Goal: Information Seeking & Learning: Understand process/instructions

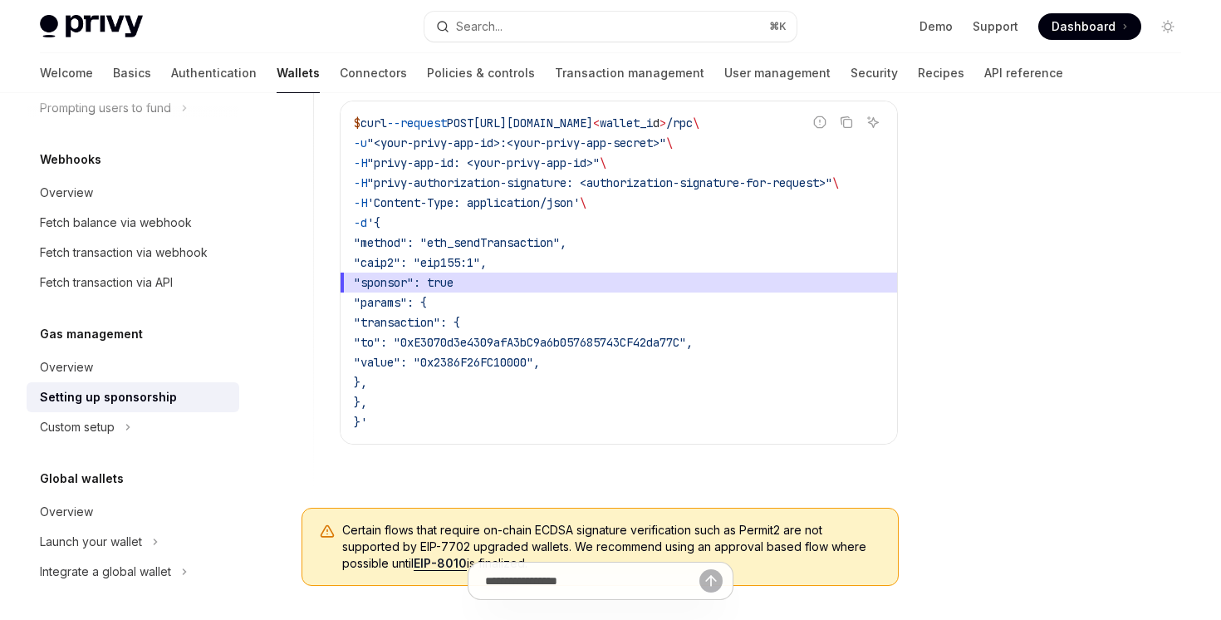
scroll to position [953, 0]
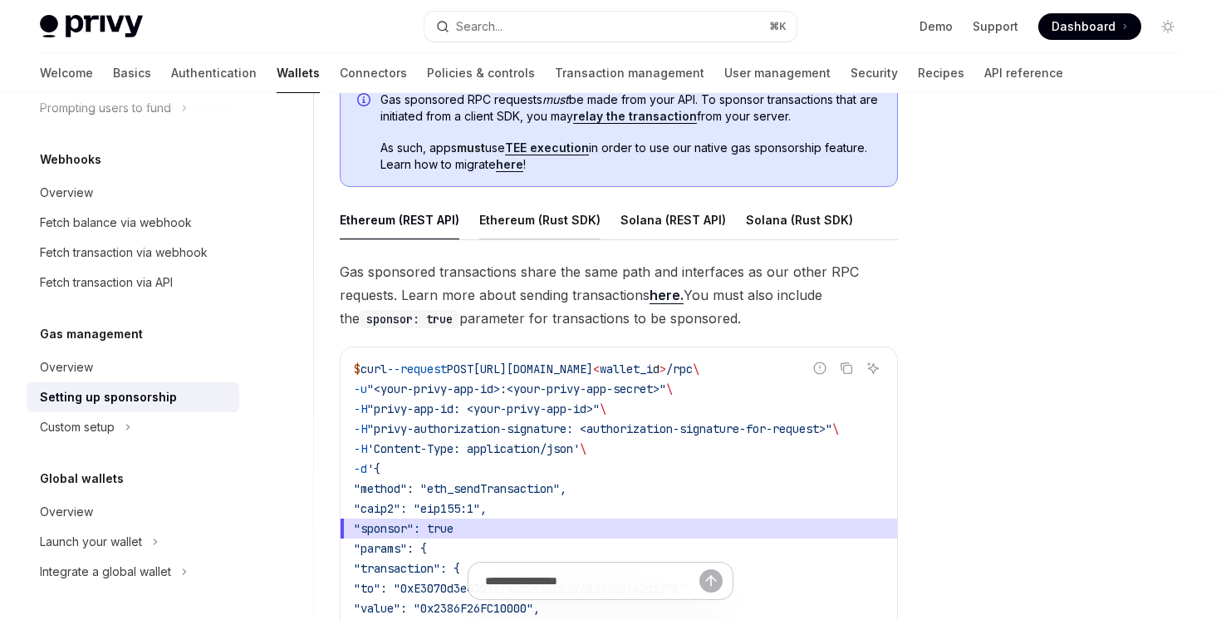
click at [523, 222] on button "Ethereum (Rust SDK)" at bounding box center [539, 219] width 121 height 39
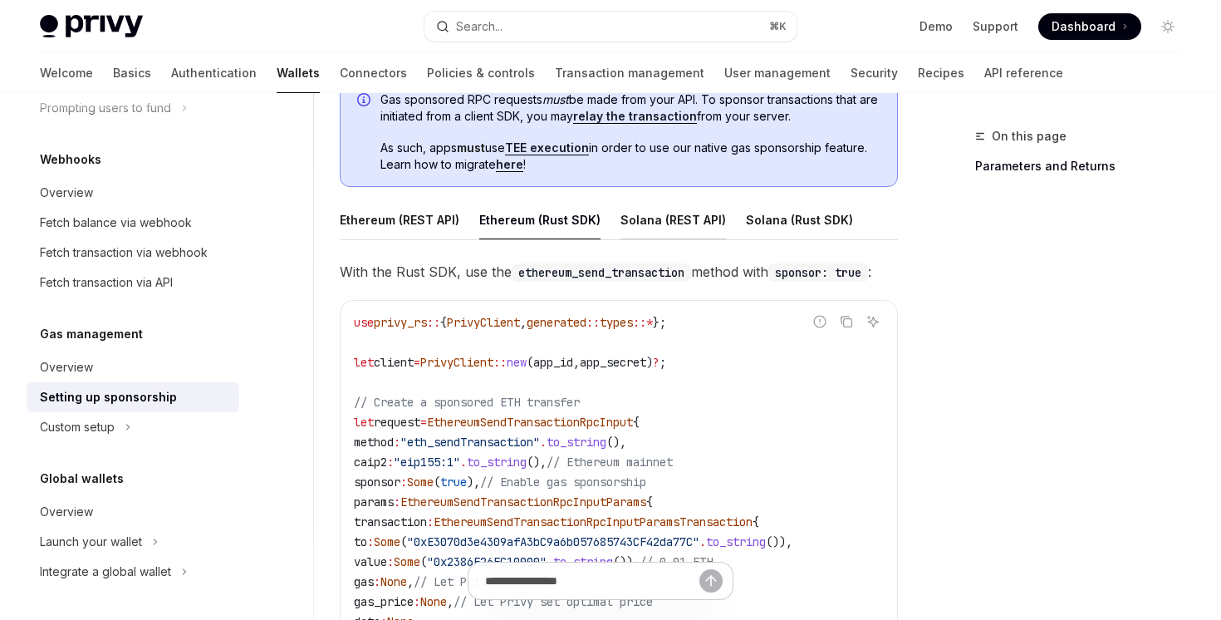
click at [666, 217] on button "Solana (REST API)" at bounding box center [674, 219] width 106 height 39
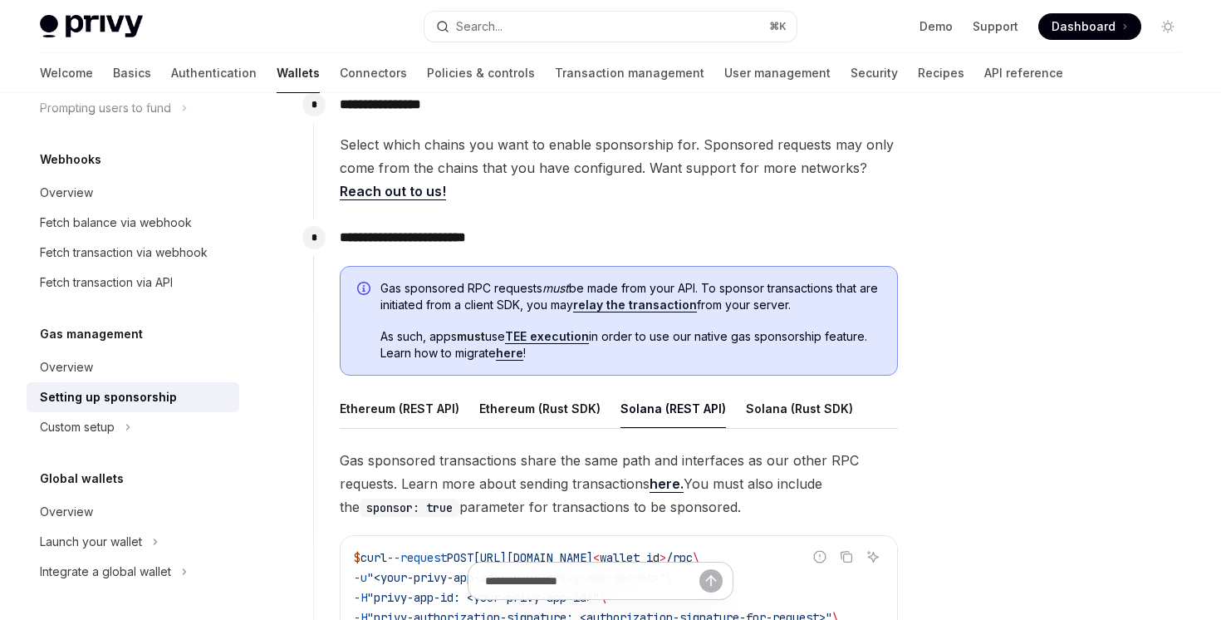
scroll to position [722, 0]
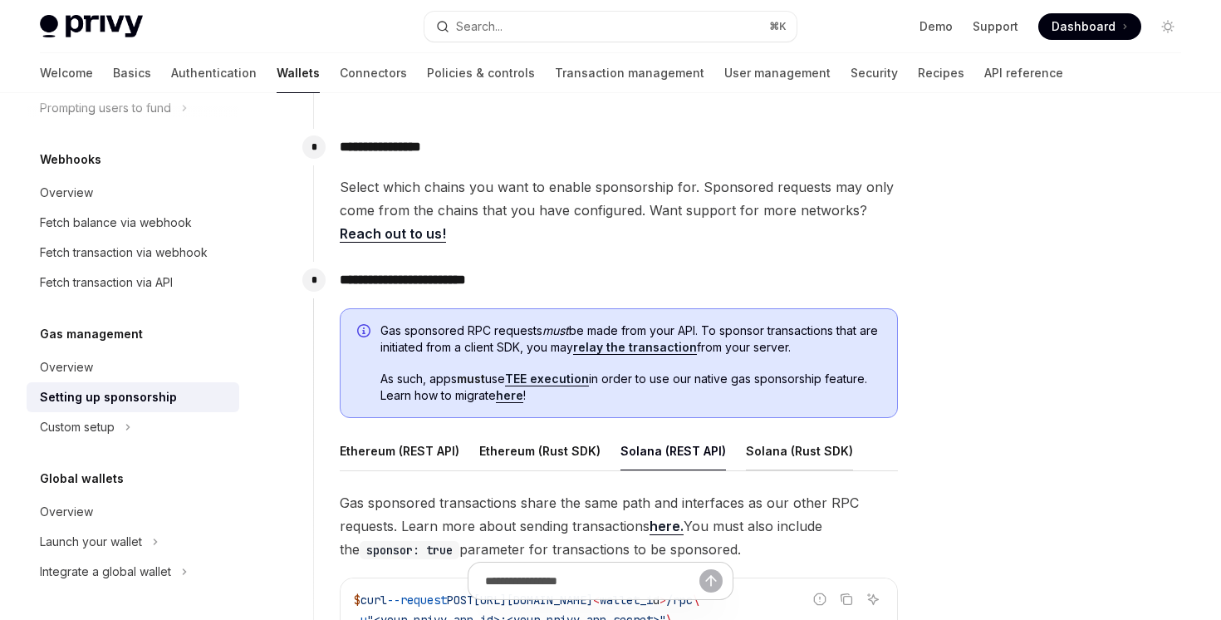
click at [779, 434] on button "Solana (Rust SDK)" at bounding box center [799, 450] width 107 height 39
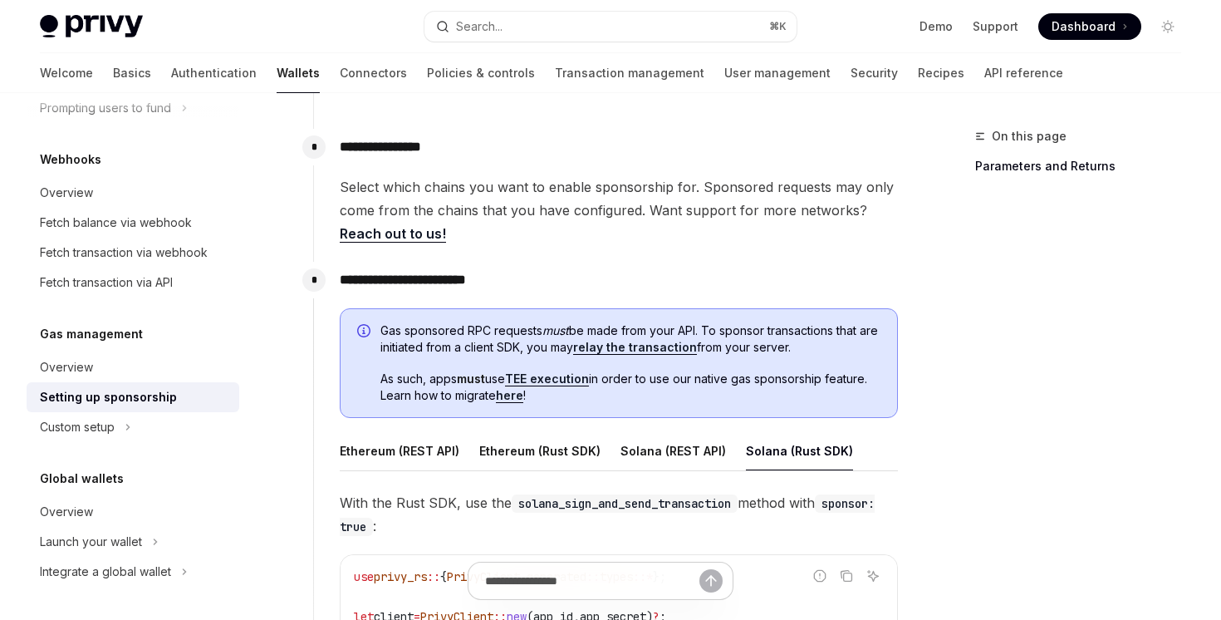
click at [645, 347] on link "relay the transaction" at bounding box center [635, 347] width 124 height 15
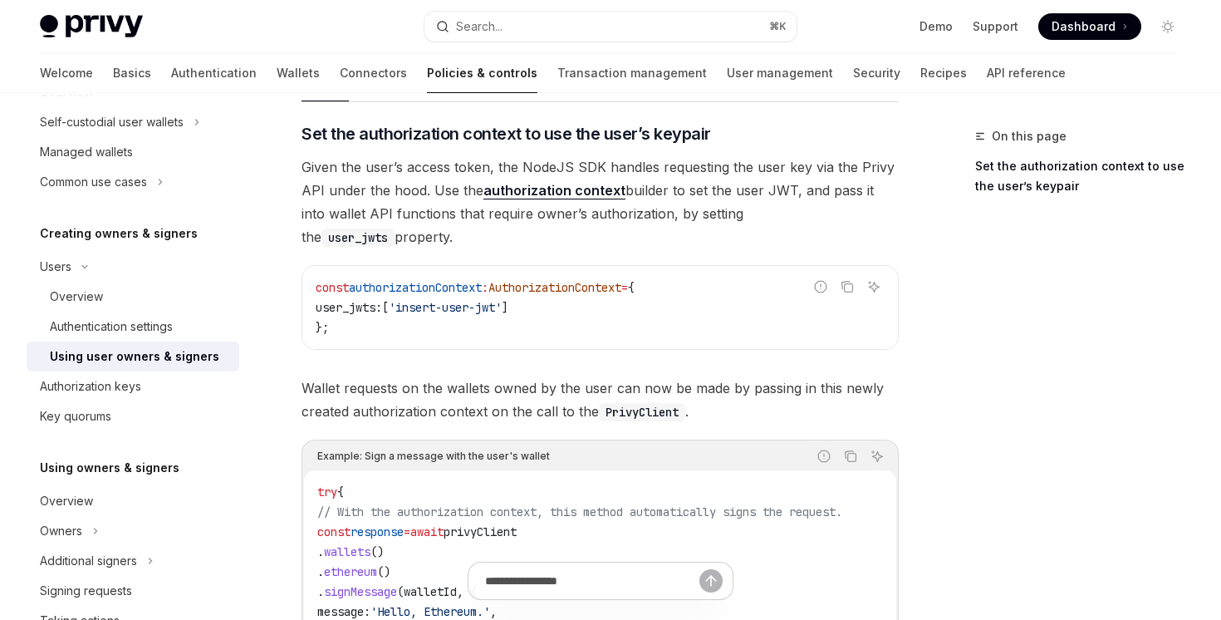
scroll to position [418, 0]
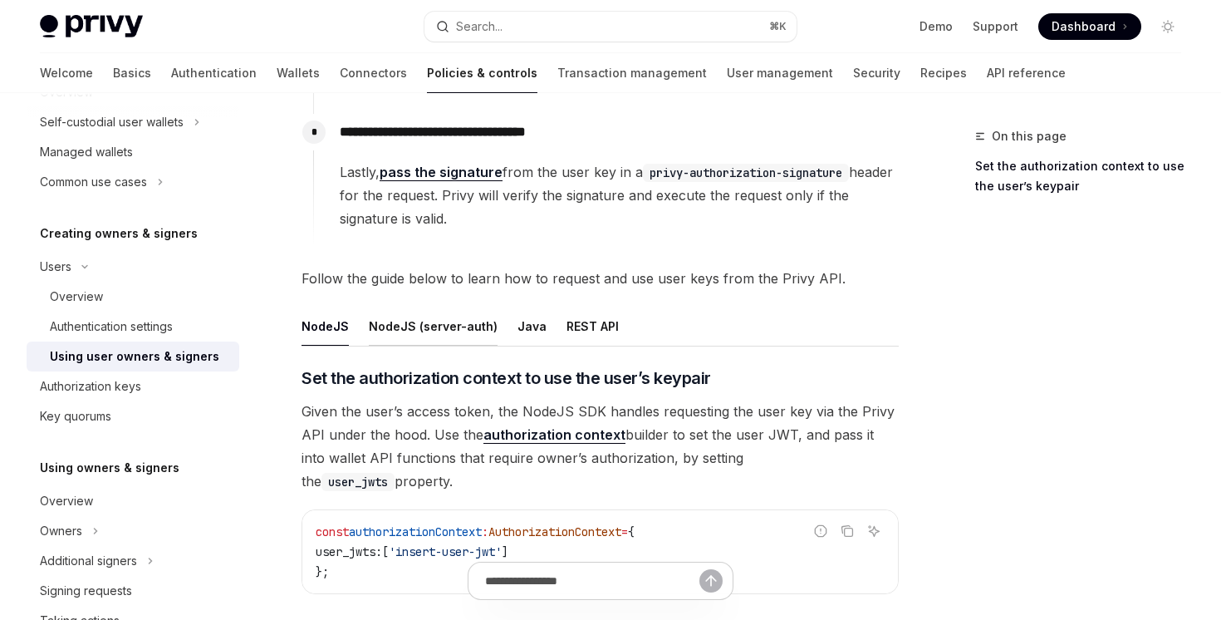
click at [452, 320] on button "NodeJS (server-auth)" at bounding box center [433, 326] width 129 height 39
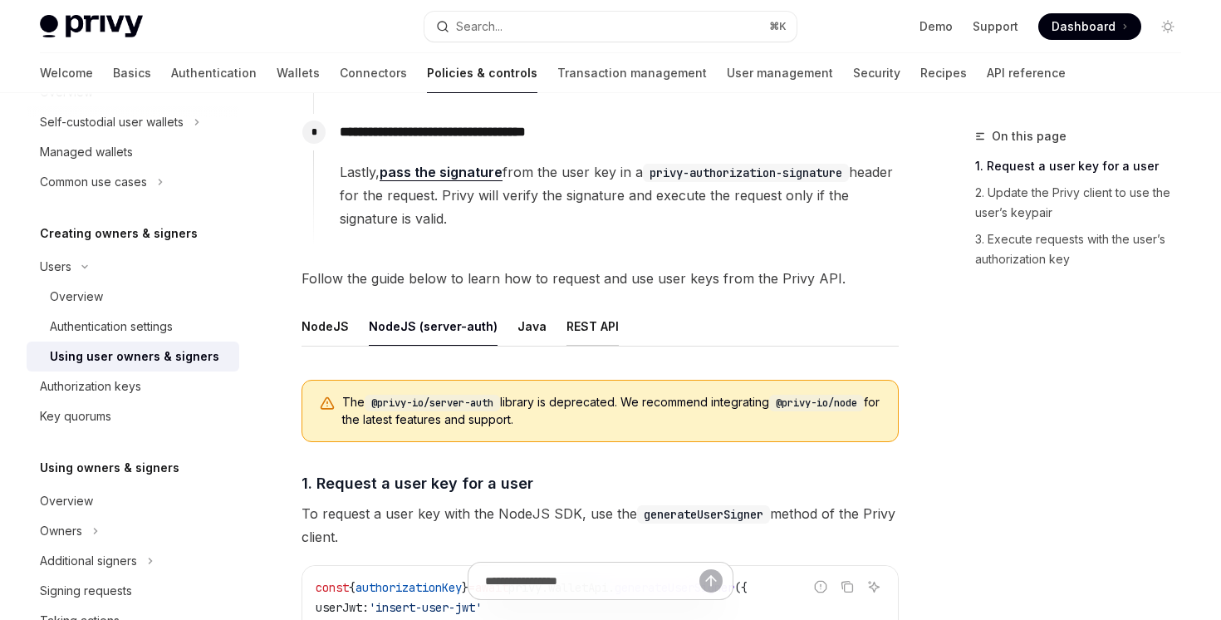
click at [595, 312] on button "REST API" at bounding box center [593, 326] width 52 height 39
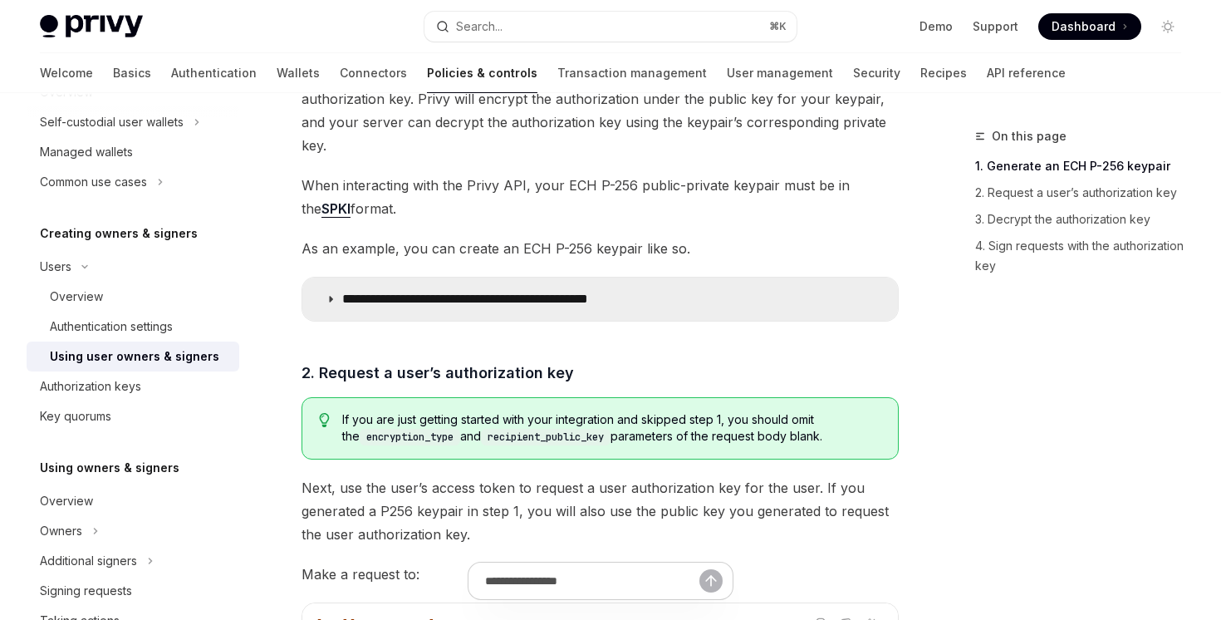
click at [587, 291] on p "**********" at bounding box center [511, 299] width 338 height 17
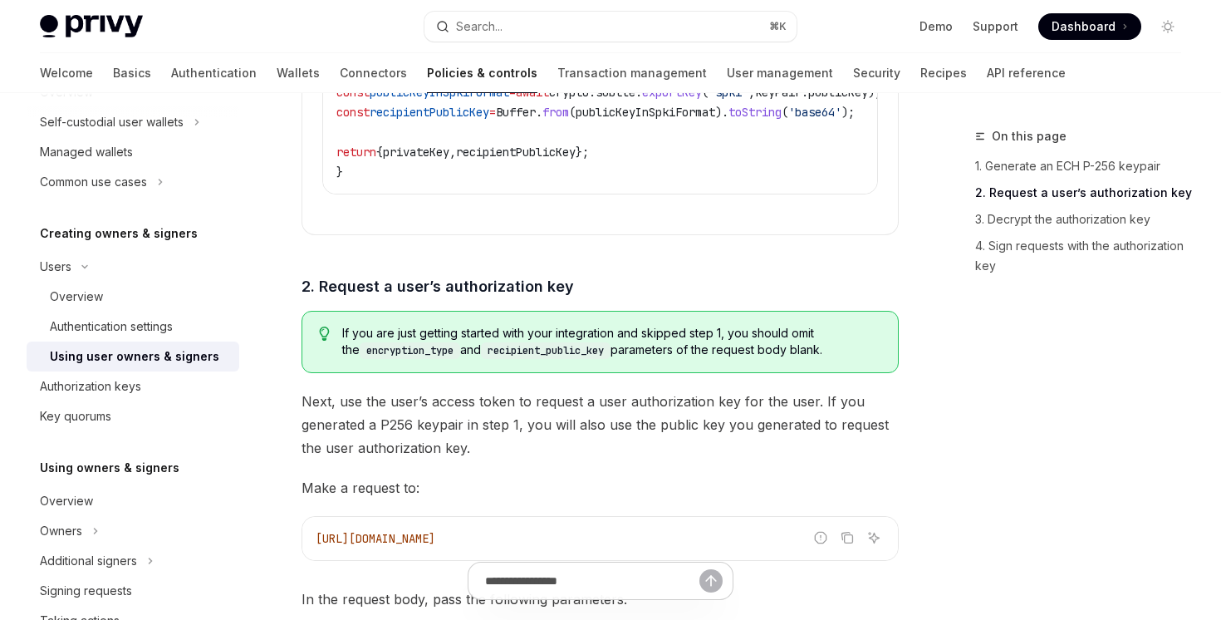
scroll to position [2242, 0]
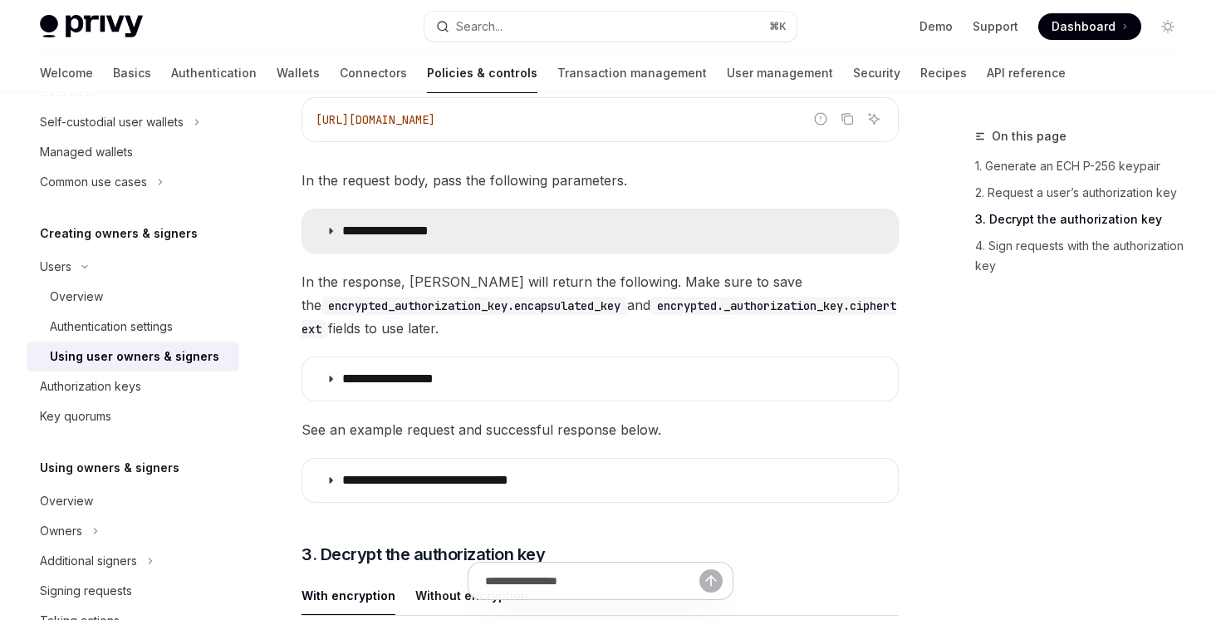
click at [587, 209] on summary "**********" at bounding box center [600, 230] width 596 height 43
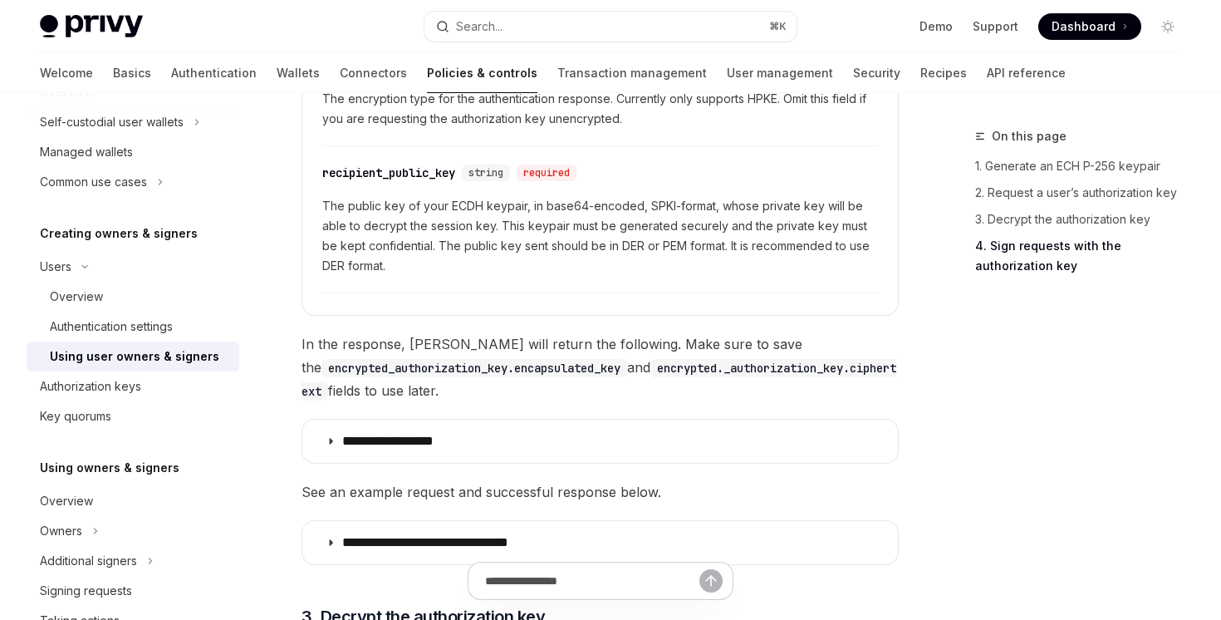
scroll to position [2836, 0]
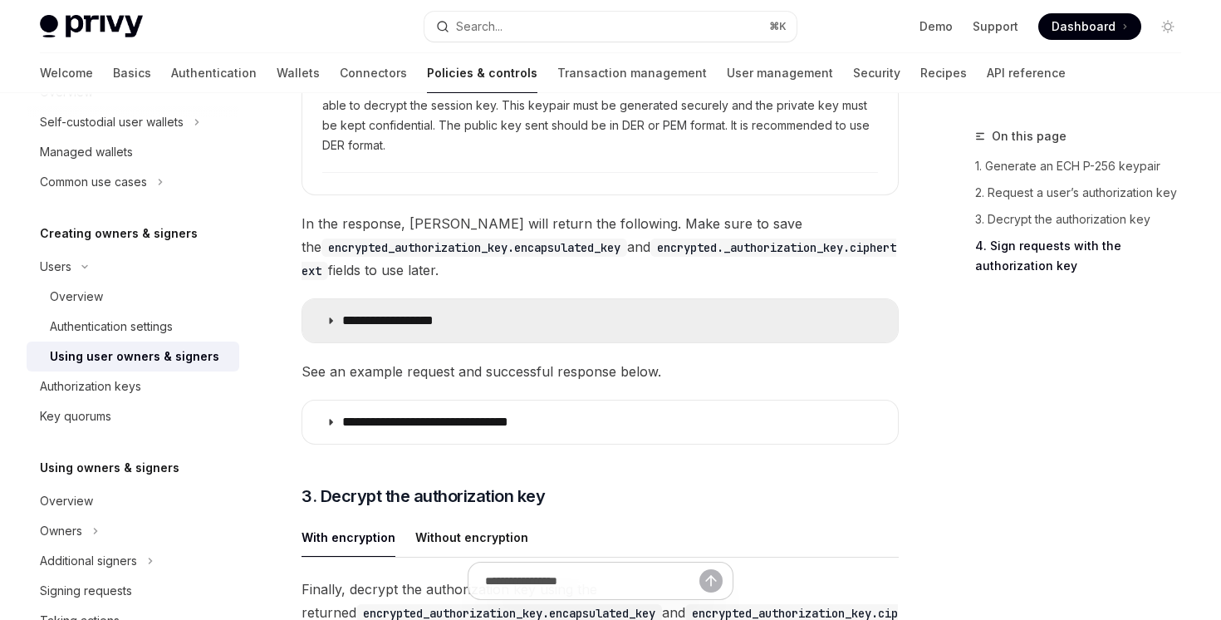
click at [575, 304] on summary "**********" at bounding box center [600, 320] width 596 height 43
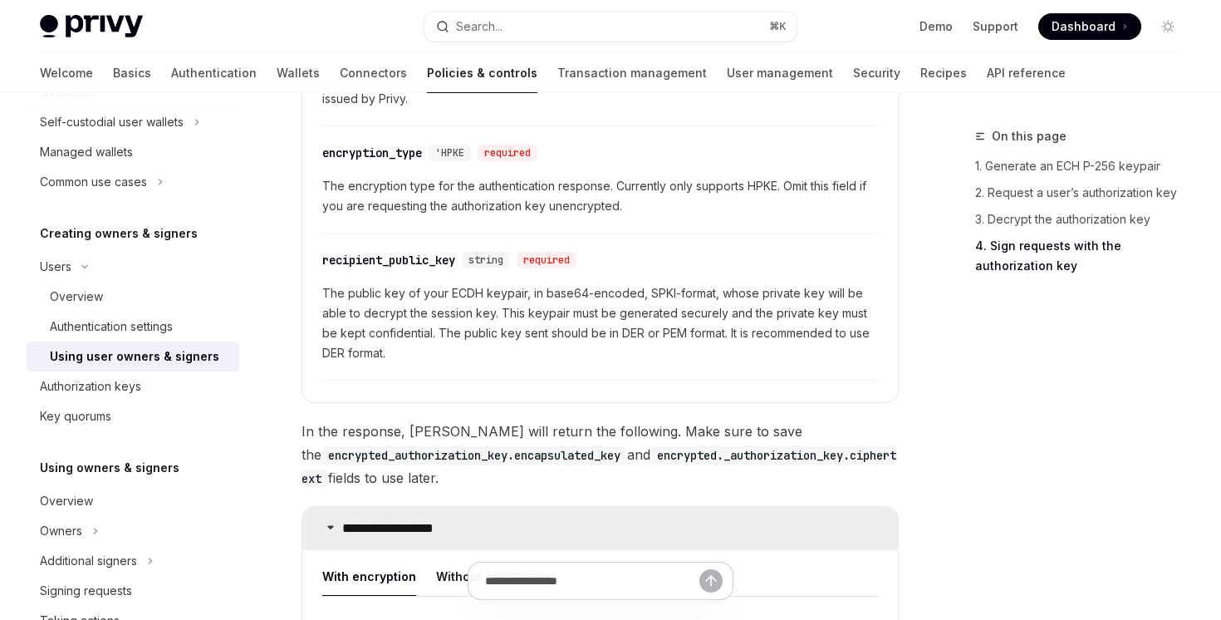
scroll to position [2325, 0]
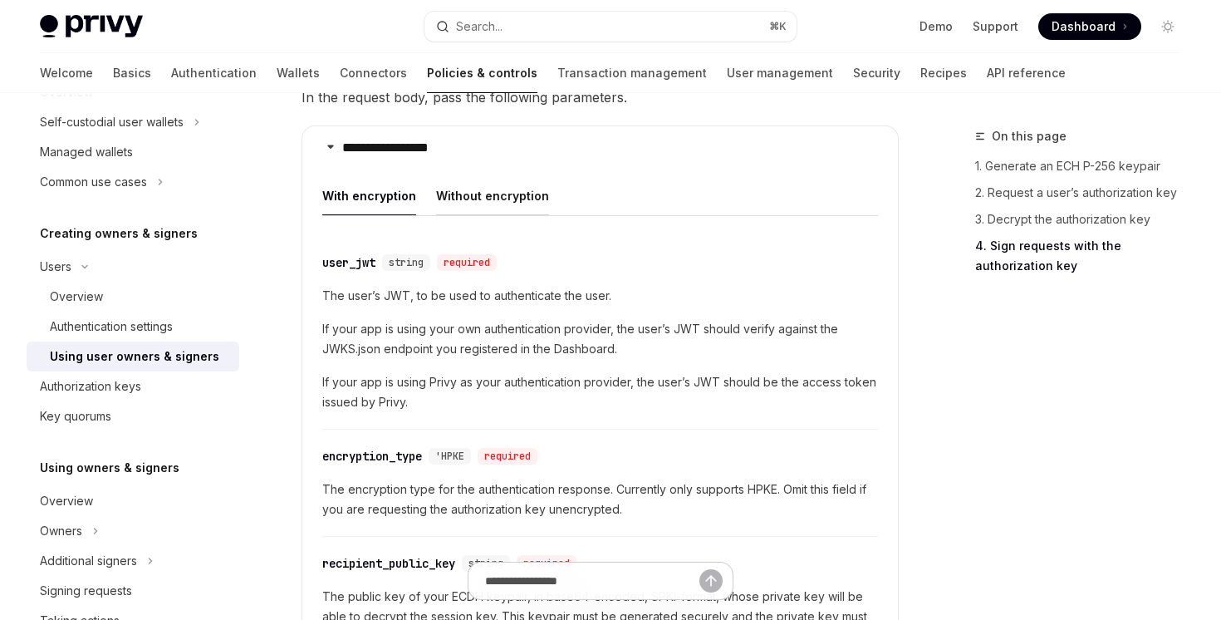
click at [488, 194] on button "Without encryption" at bounding box center [492, 195] width 113 height 39
type textarea "*"
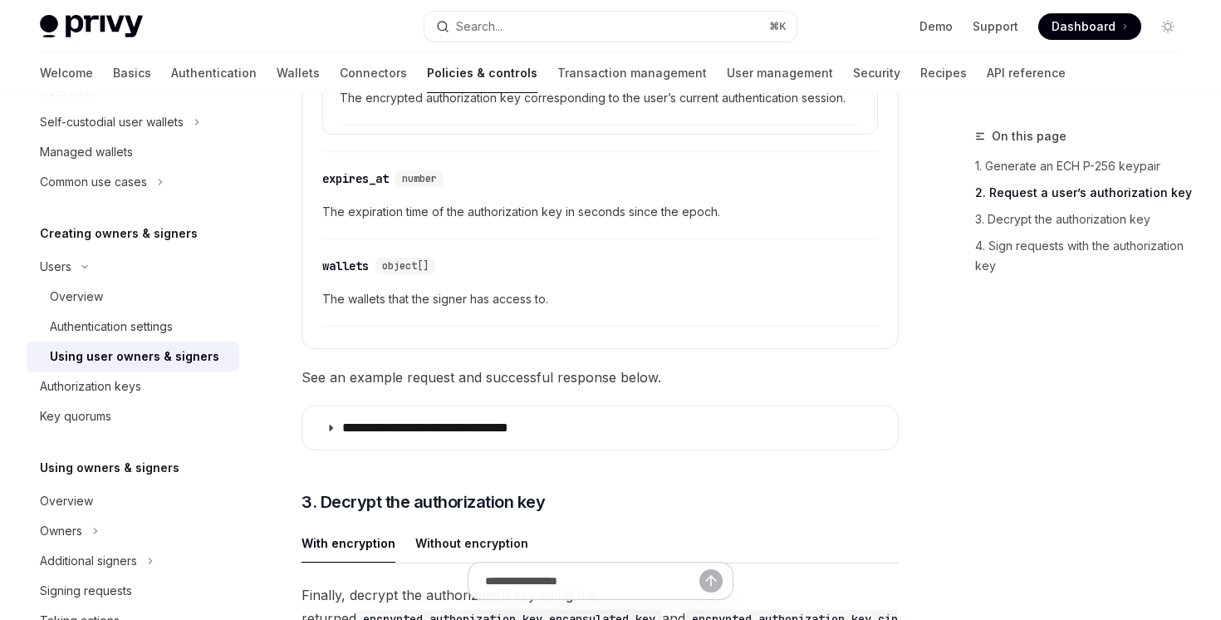
scroll to position [3453, 0]
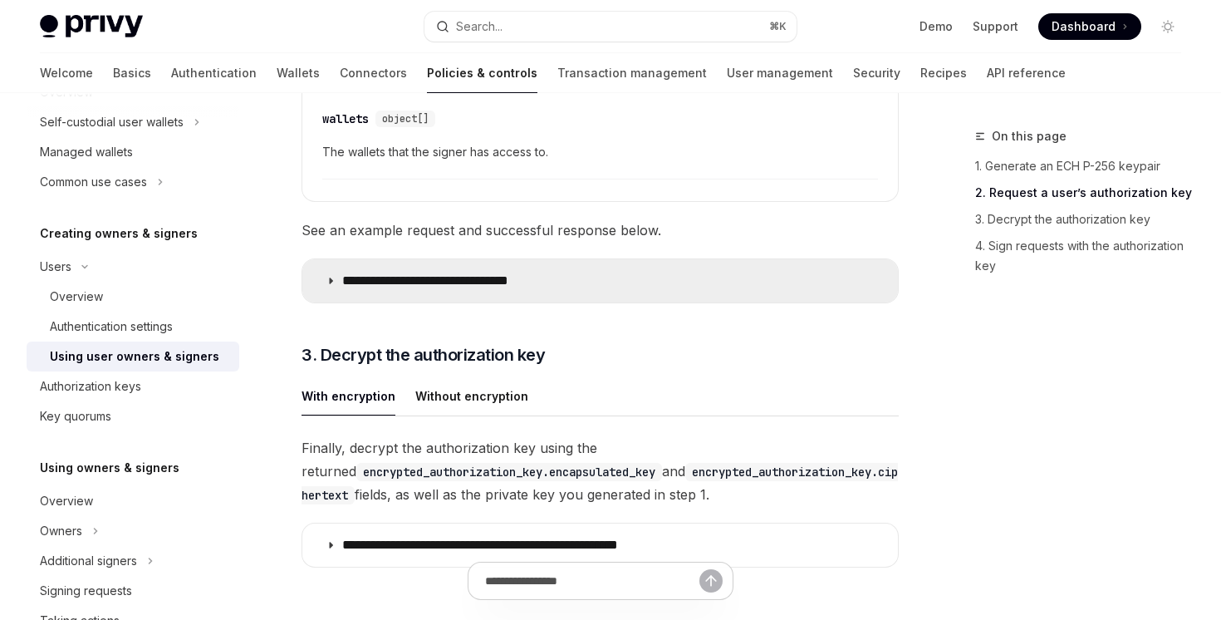
click at [498, 272] on p "**********" at bounding box center [459, 280] width 234 height 17
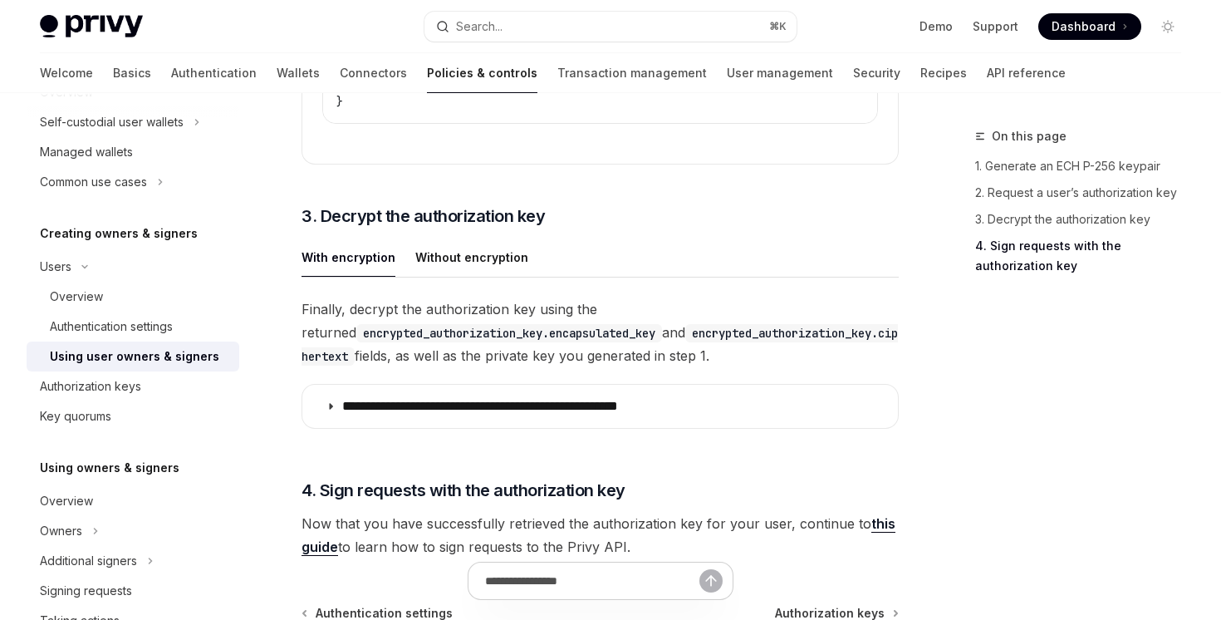
scroll to position [4568, 0]
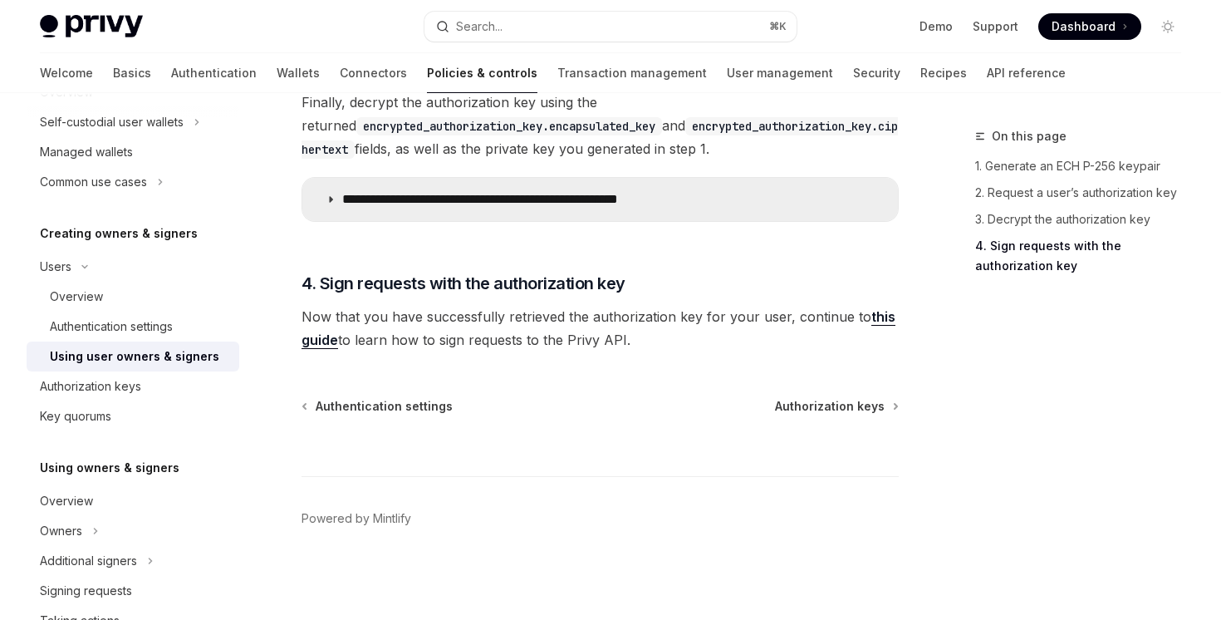
click at [507, 195] on p "**********" at bounding box center [525, 199] width 366 height 17
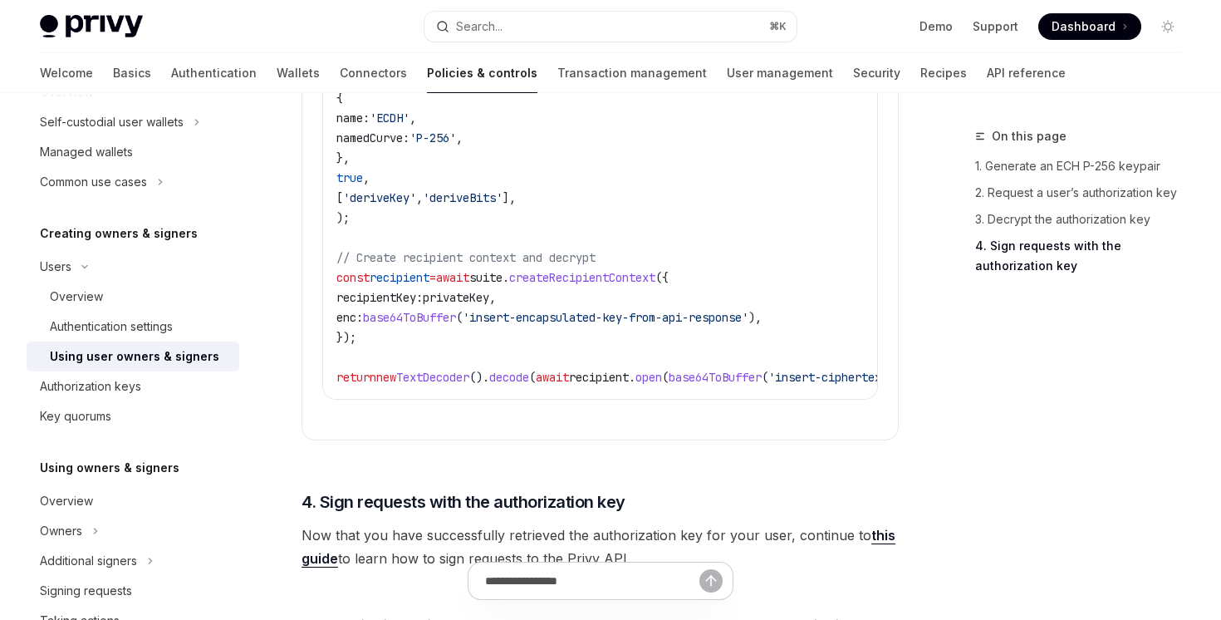
scroll to position [5361, 0]
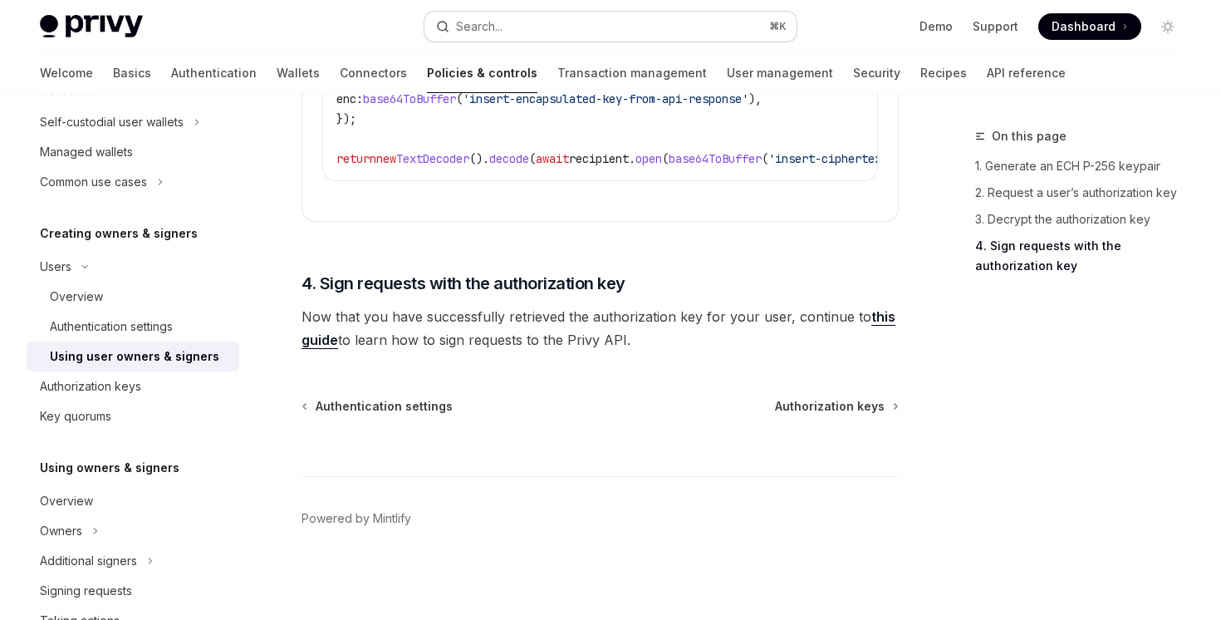
click at [585, 18] on button "Search... ⌘ K" at bounding box center [610, 27] width 371 height 30
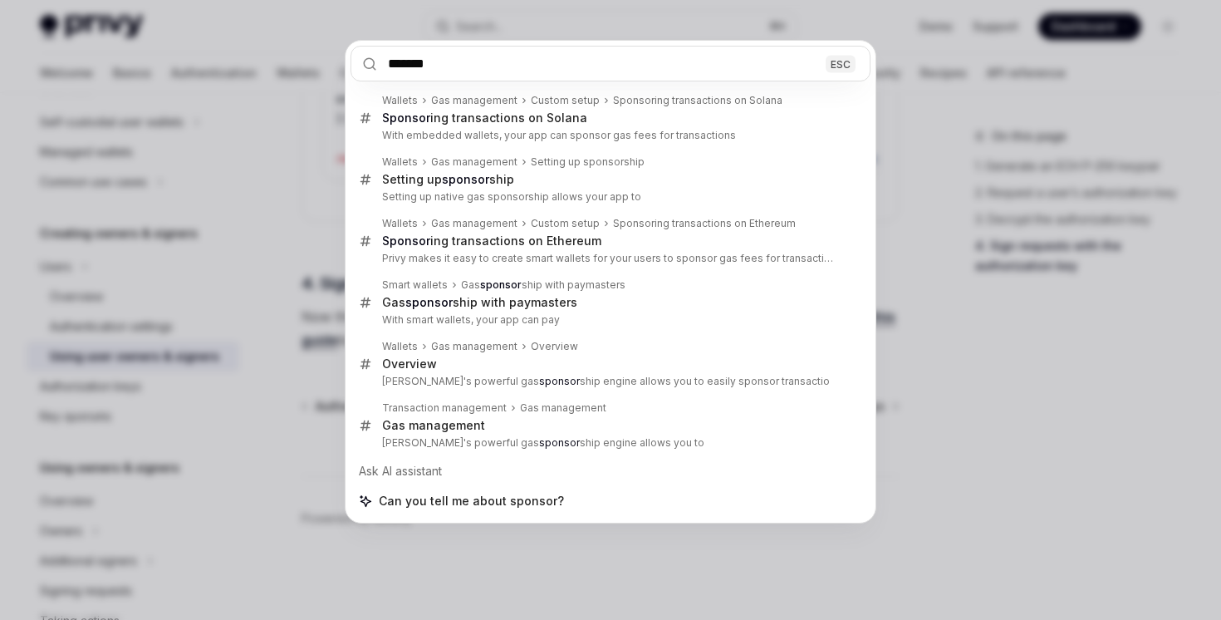
type input "*******"
click at [761, 28] on div "******* ESC Wallets Gas management Custom setup Sponsoring transactions on Sola…" at bounding box center [610, 310] width 1221 height 620
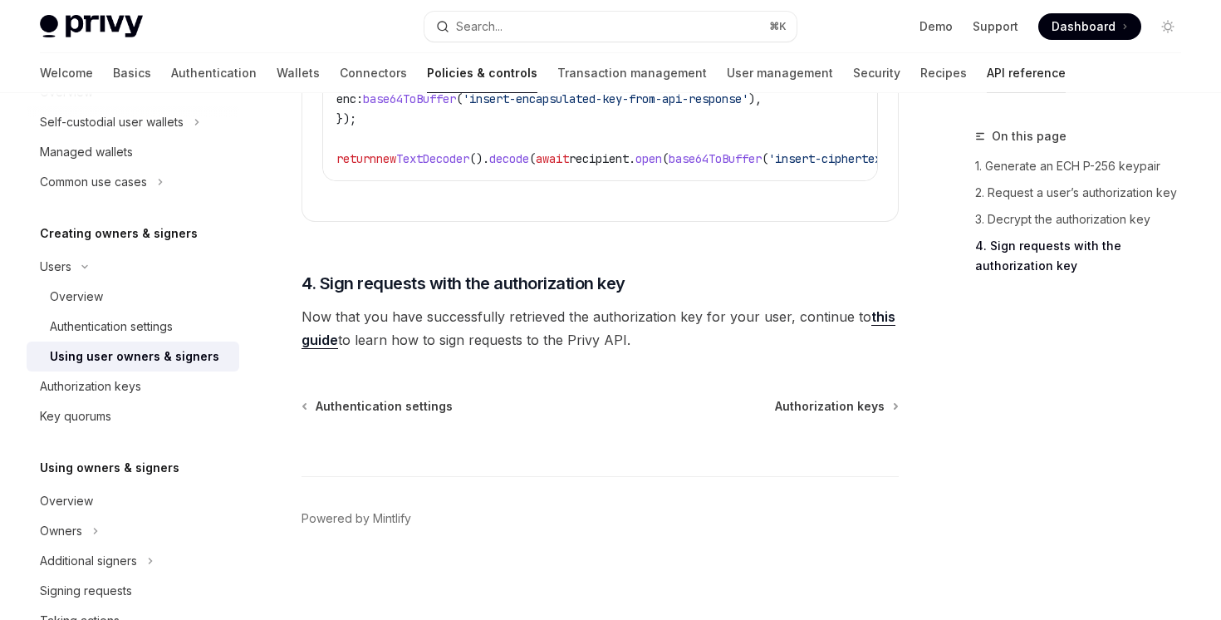
click at [987, 60] on link "API reference" at bounding box center [1026, 73] width 79 height 40
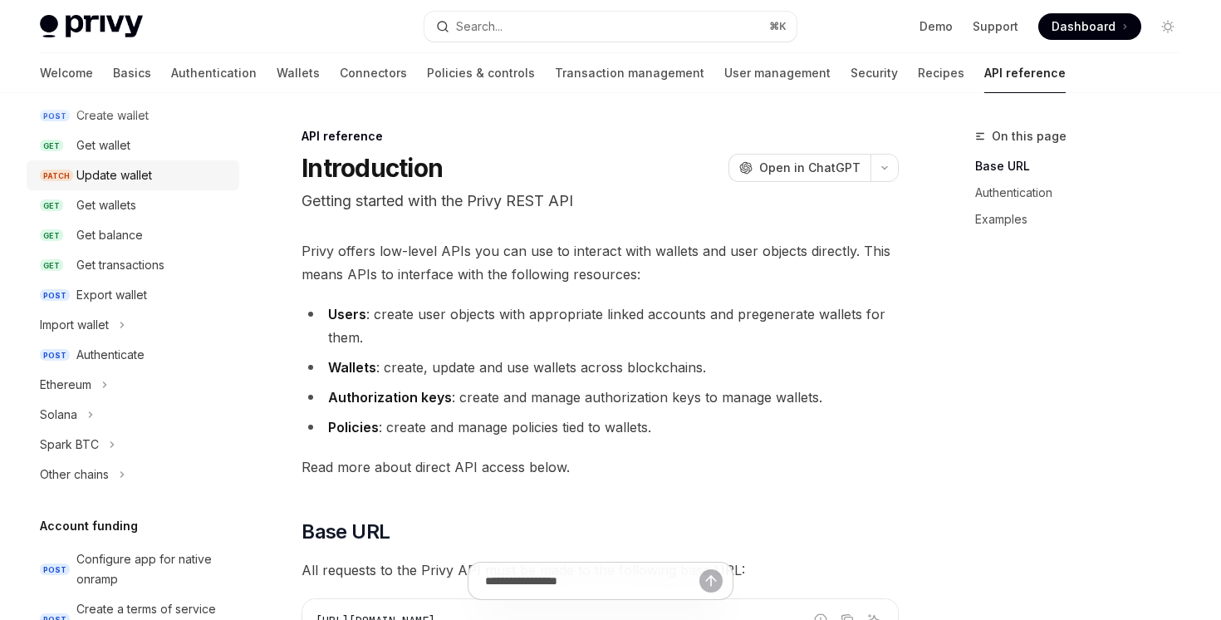
scroll to position [200, 0]
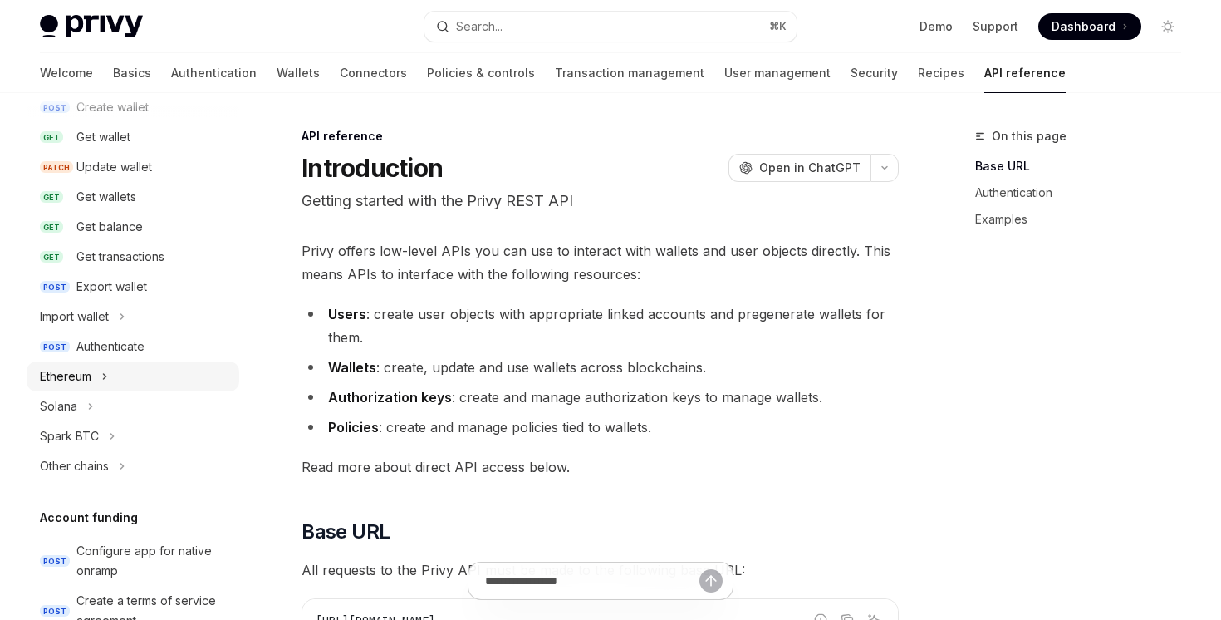
click at [141, 380] on button "Ethereum" at bounding box center [133, 376] width 213 height 30
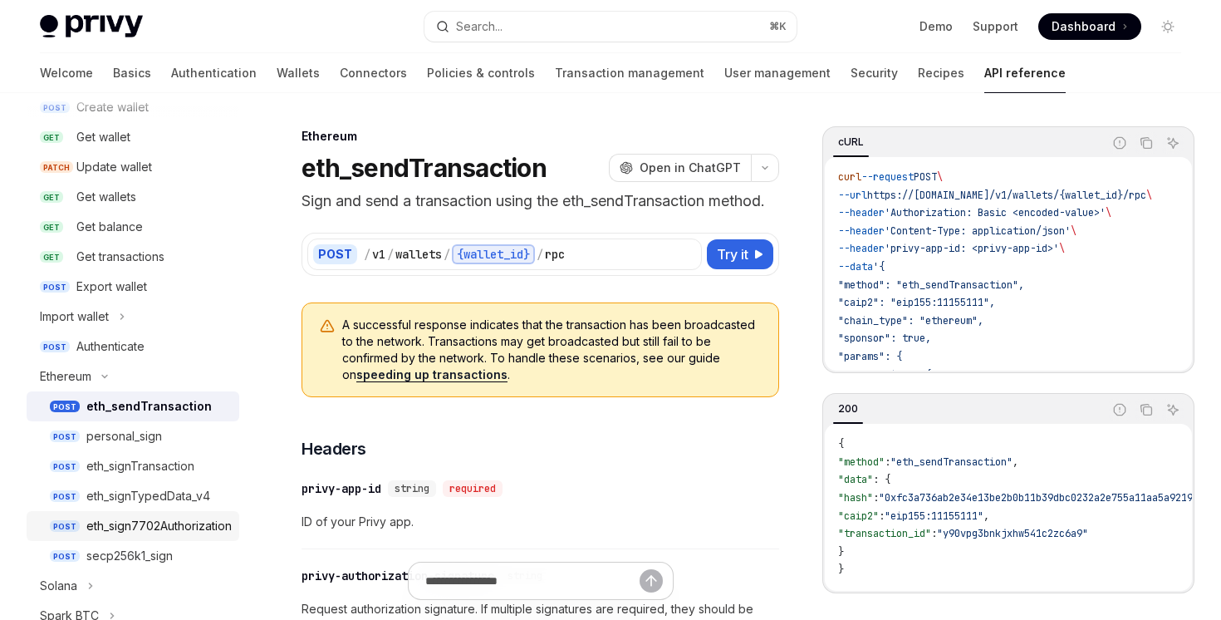
click at [167, 521] on div "eth_sign7702Authorization" at bounding box center [158, 526] width 145 height 20
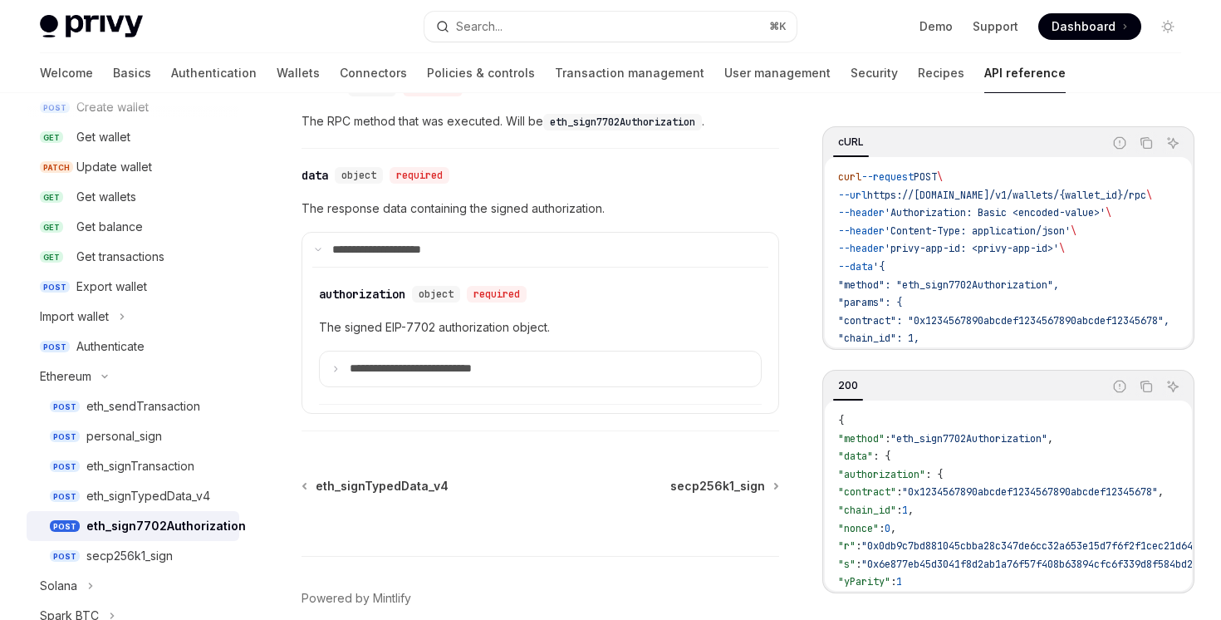
scroll to position [1359, 0]
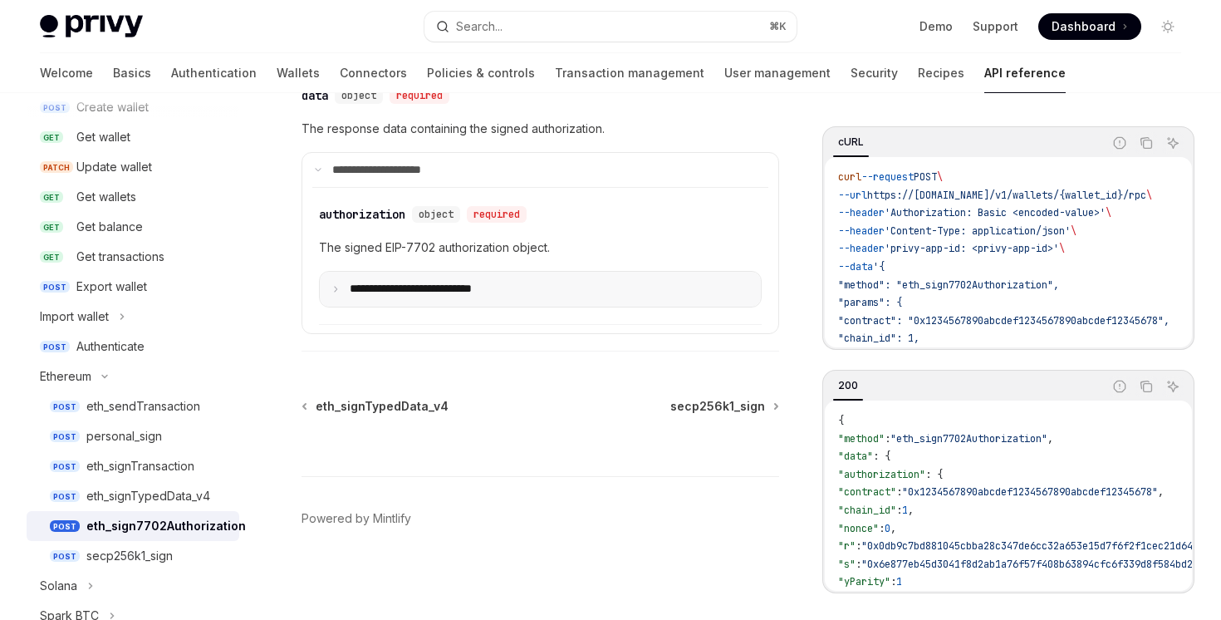
click at [330, 291] on summary "**********" at bounding box center [540, 289] width 441 height 35
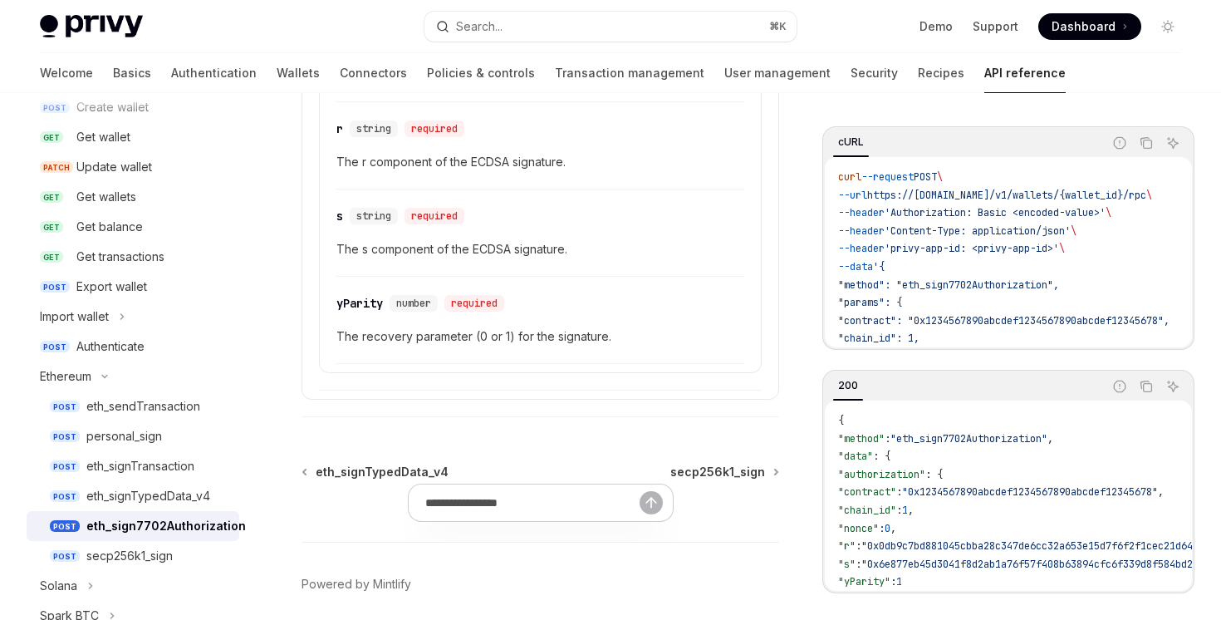
scroll to position [1071, 0]
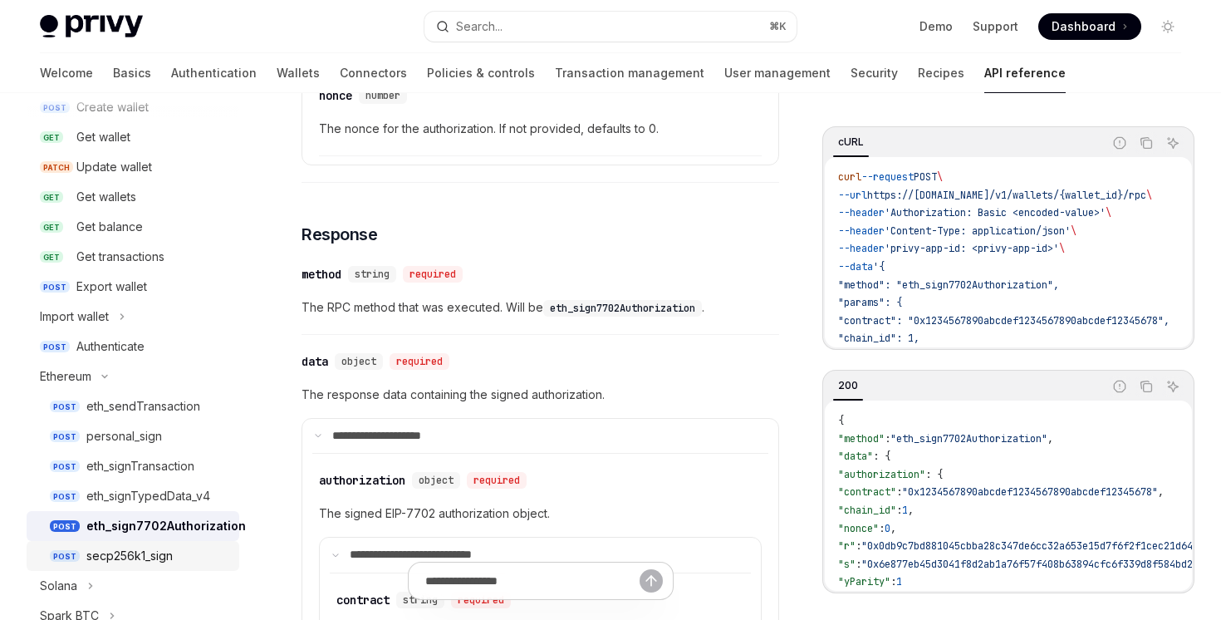
click at [213, 562] on div "secp256k1_sign" at bounding box center [157, 556] width 143 height 20
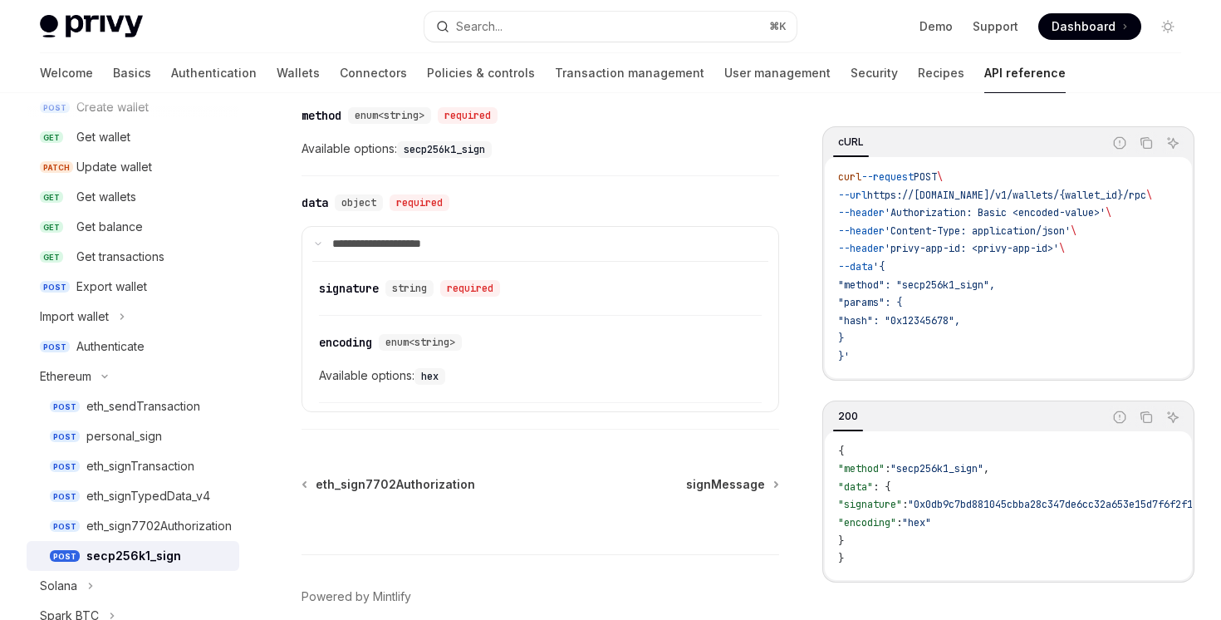
scroll to position [1047, 0]
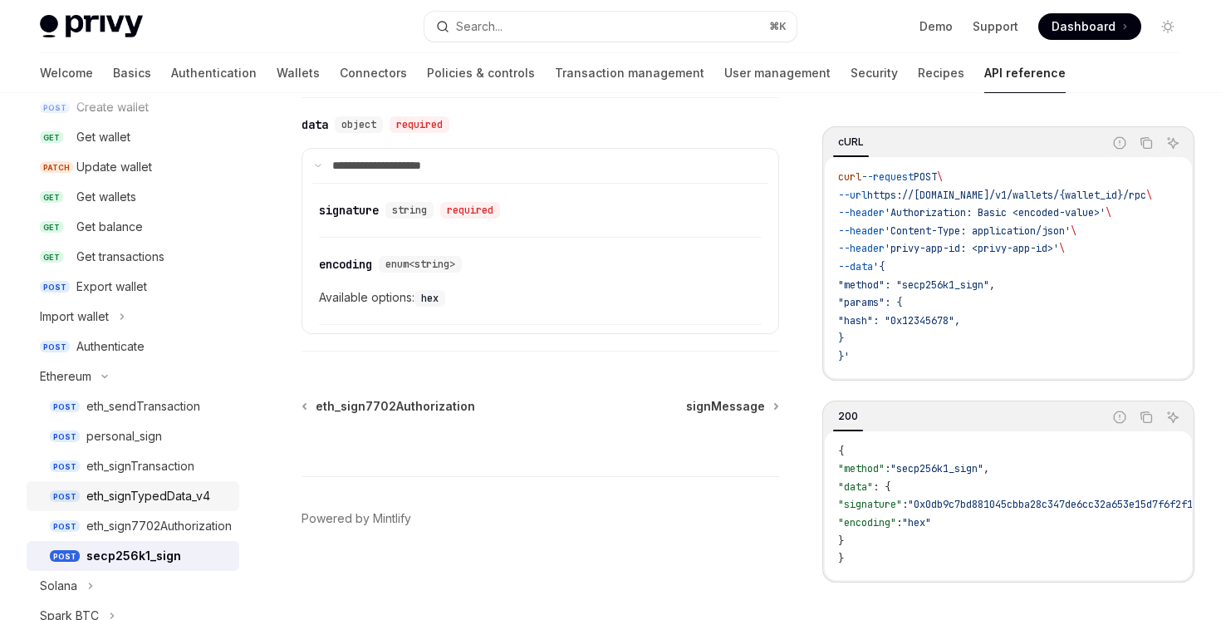
click at [164, 503] on div "eth_signTypedData_v4" at bounding box center [148, 496] width 124 height 20
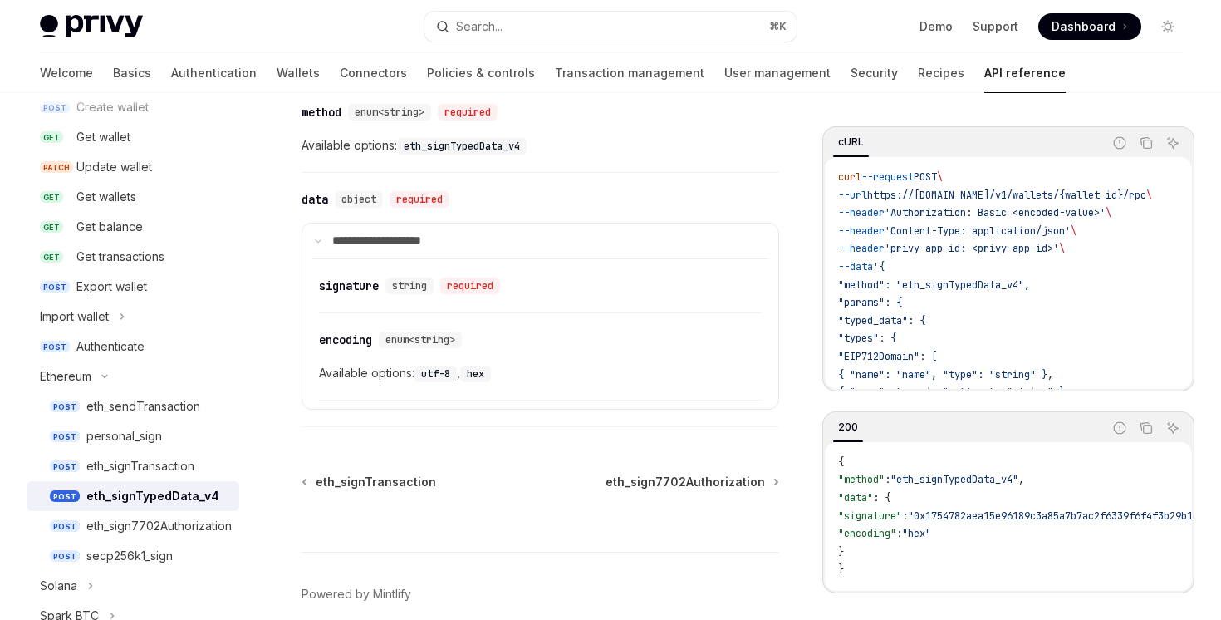
scroll to position [1269, 0]
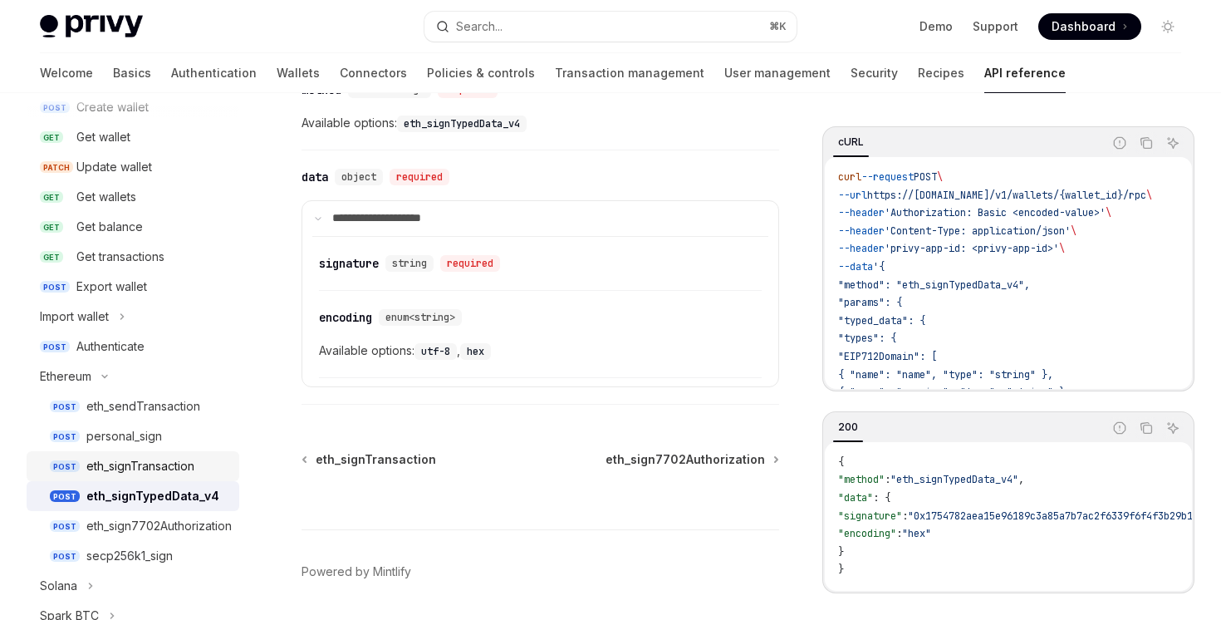
click at [200, 462] on div "eth_signTransaction" at bounding box center [157, 466] width 143 height 20
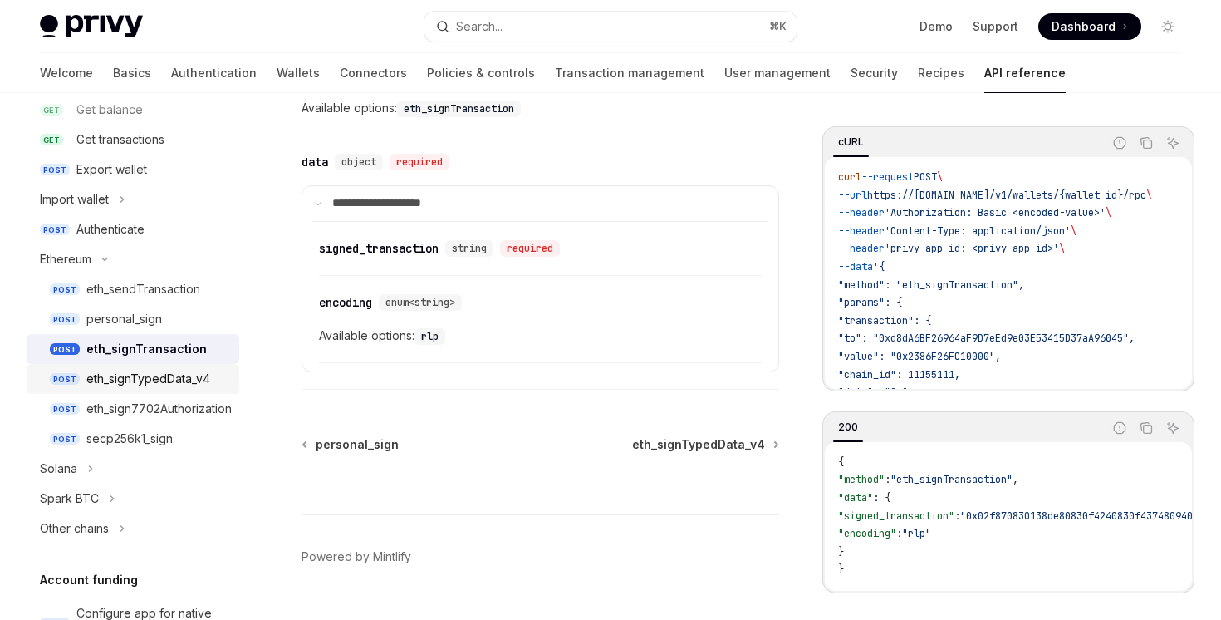
scroll to position [337, 0]
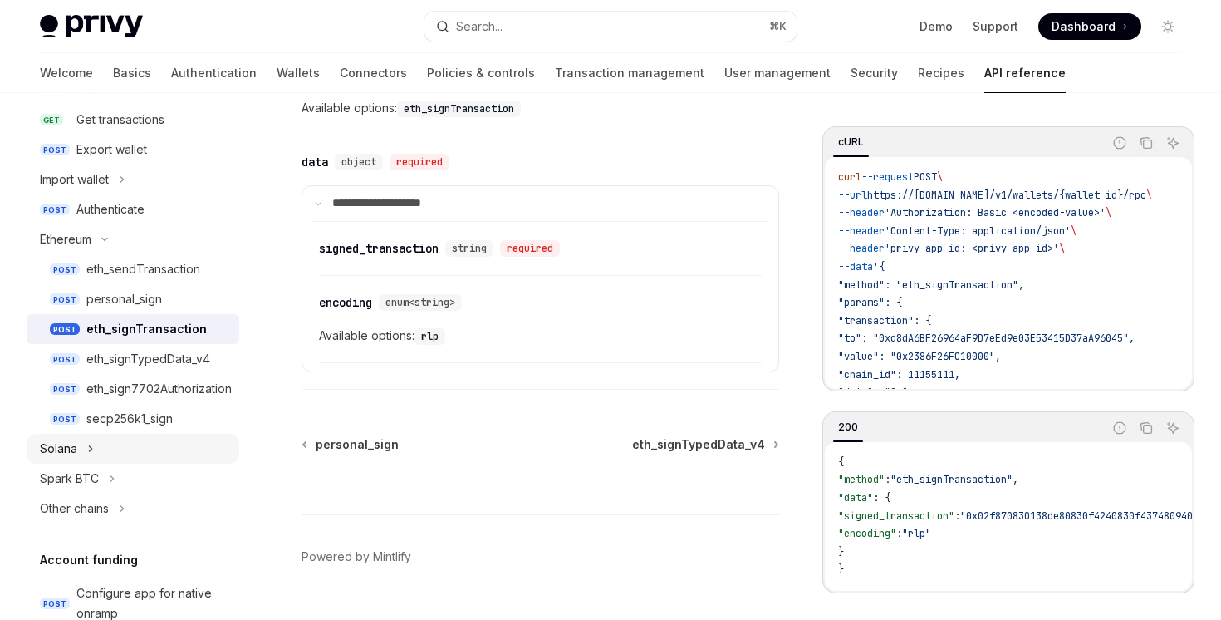
click at [122, 459] on button "Solana" at bounding box center [133, 449] width 213 height 30
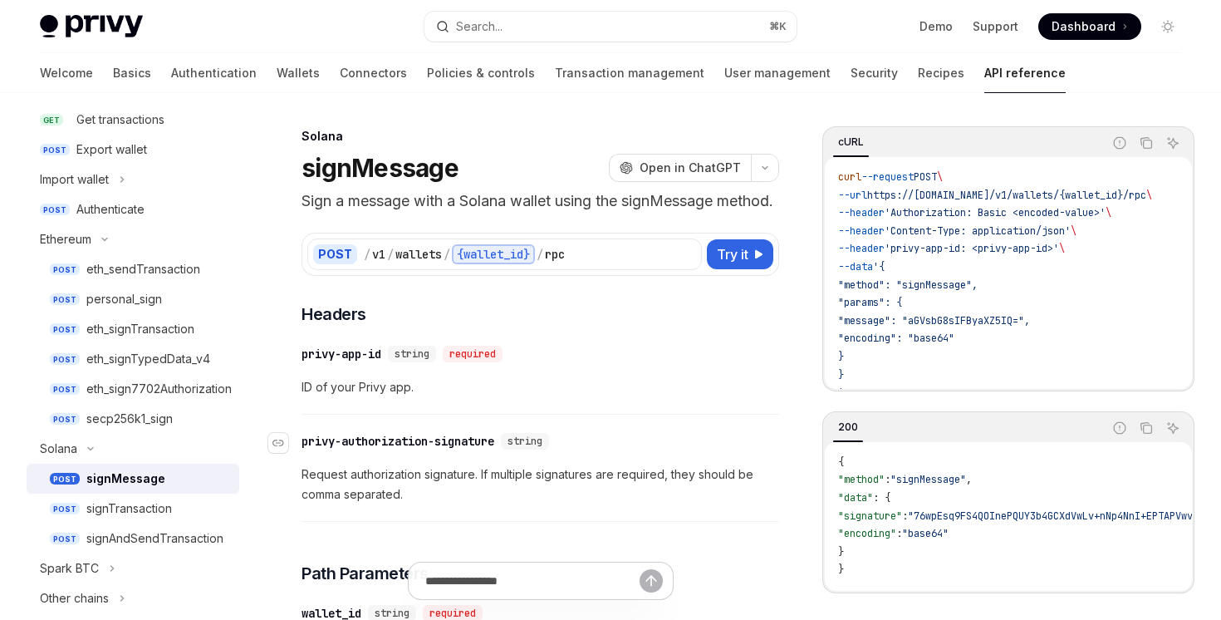
scroll to position [15, 0]
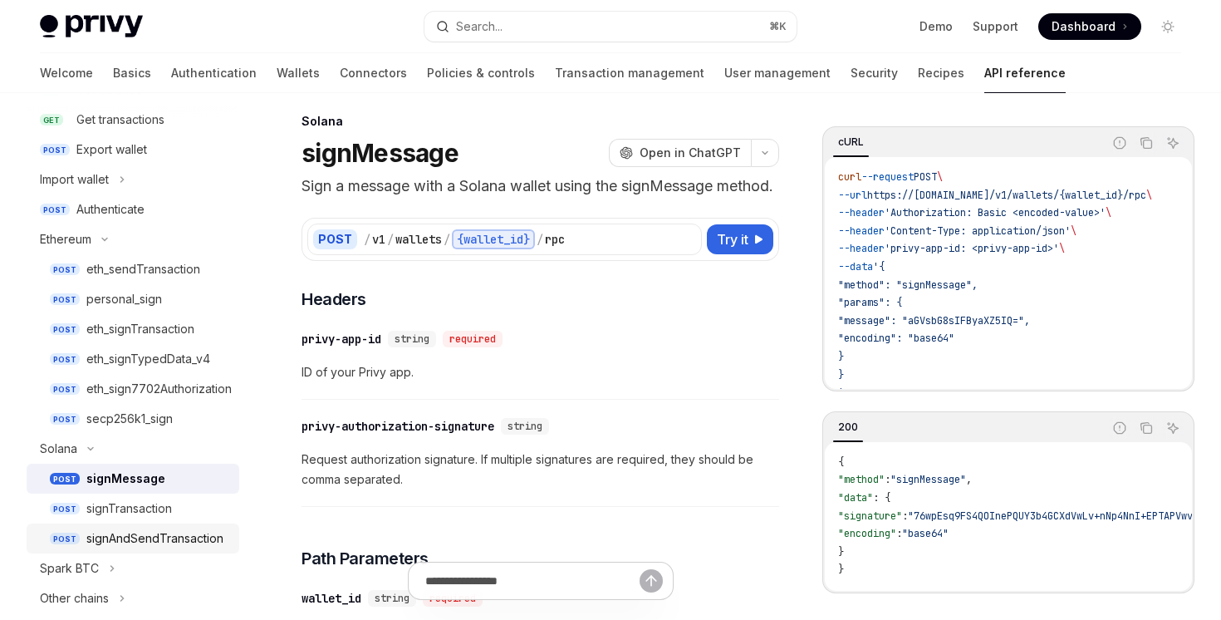
click at [204, 537] on div "signAndSendTransaction" at bounding box center [154, 538] width 137 height 20
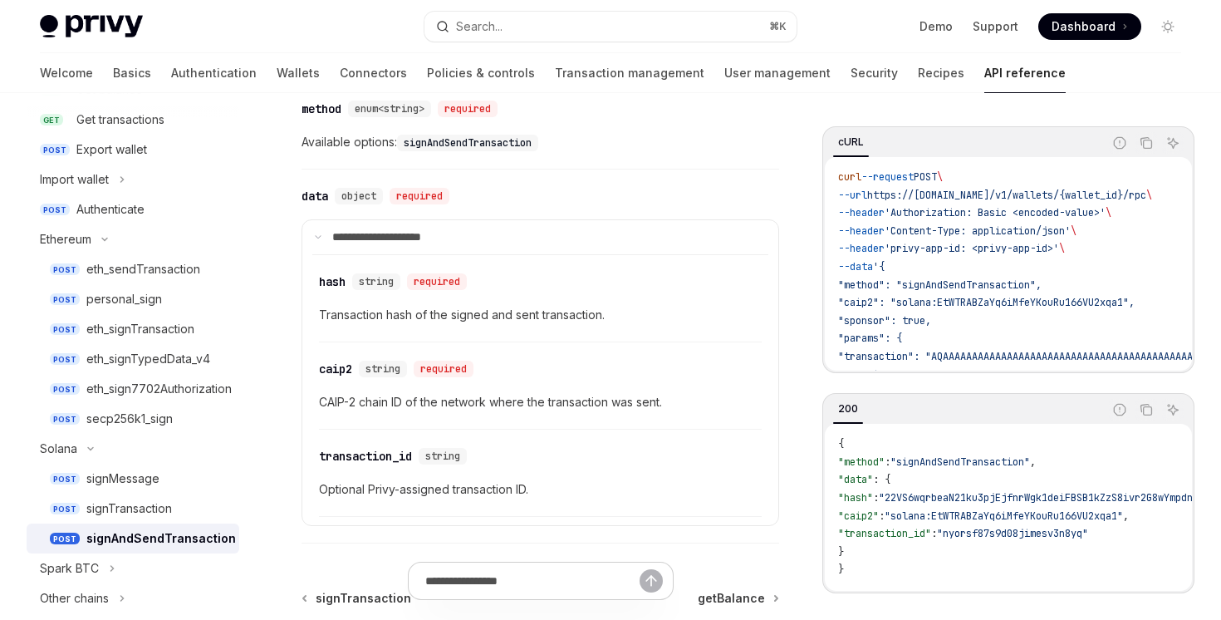
scroll to position [1525, 0]
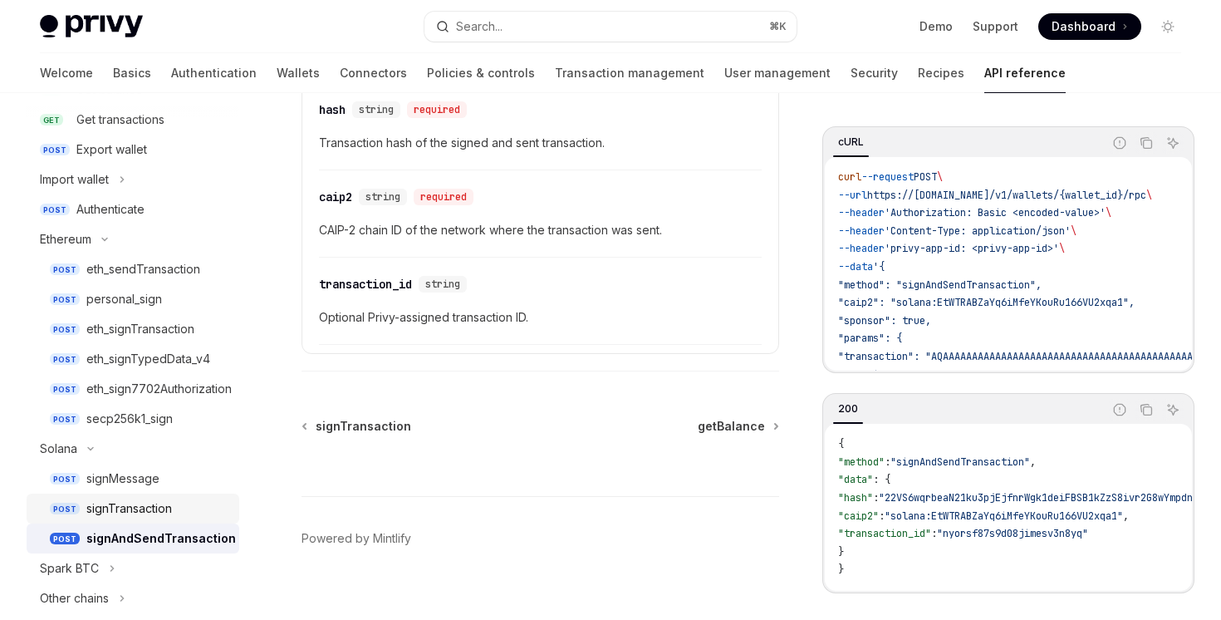
click at [180, 515] on div "signTransaction" at bounding box center [157, 508] width 143 height 20
type textarea "*"
